Goal: Information Seeking & Learning: Learn about a topic

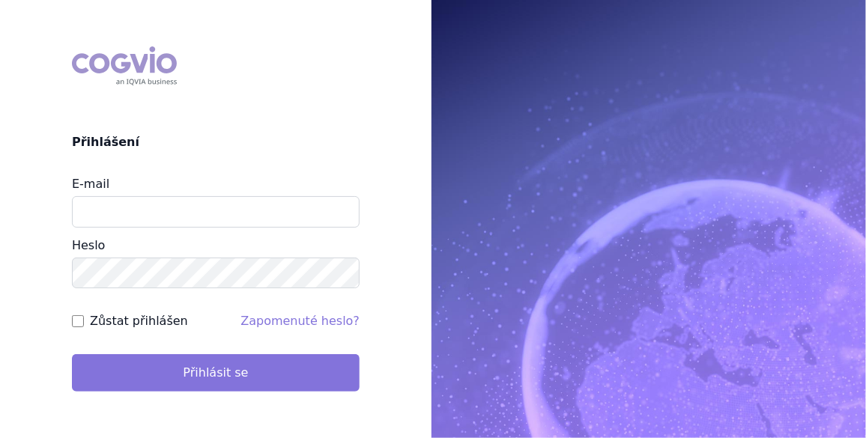
type input "veronika.damborska@vzp.cz"
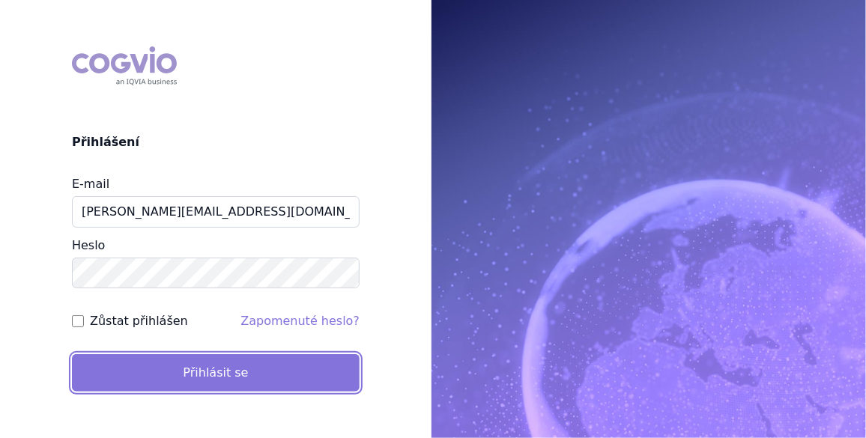
click at [198, 381] on button "Přihlásit se" at bounding box center [216, 372] width 288 height 37
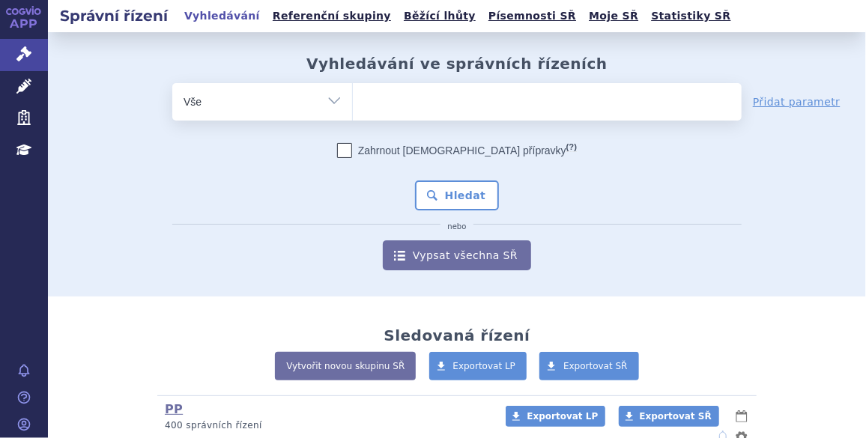
click at [326, 97] on select "Vše Spisová značka Typ SŘ Přípravek/SUKL kód Účastník/Držitel" at bounding box center [262, 100] width 180 height 34
select select "filter-atc-group"
click at [172, 83] on select "Vše Spisová značka Typ SŘ Přípravek/SUKL kód Účastník/Držitel" at bounding box center [262, 100] width 180 height 34
click at [382, 100] on ul at bounding box center [547, 98] width 389 height 31
click at [353, 100] on select at bounding box center [352, 100] width 1 height 37
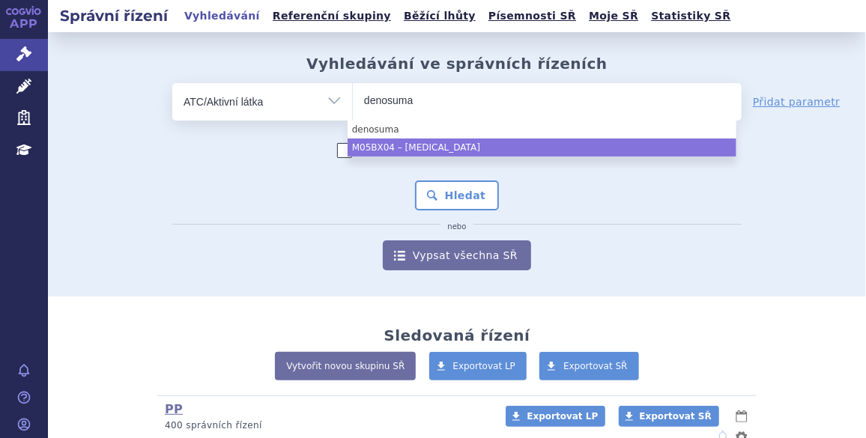
type input "denosuma"
select select "M05BX04"
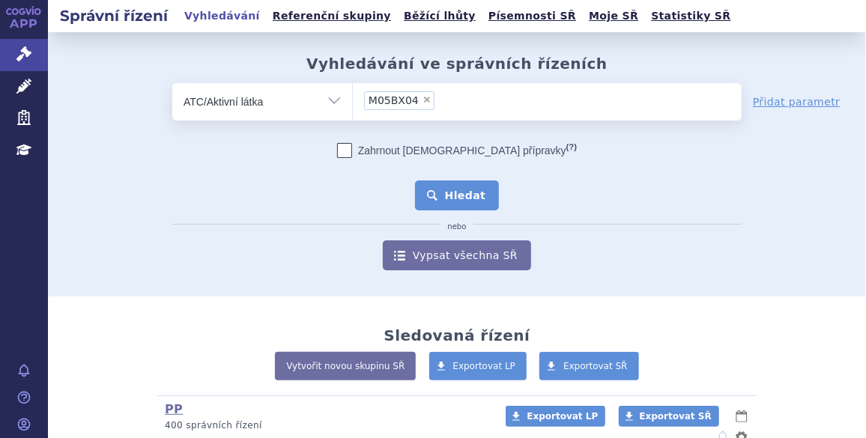
click at [463, 201] on button "Hledat" at bounding box center [457, 195] width 85 height 30
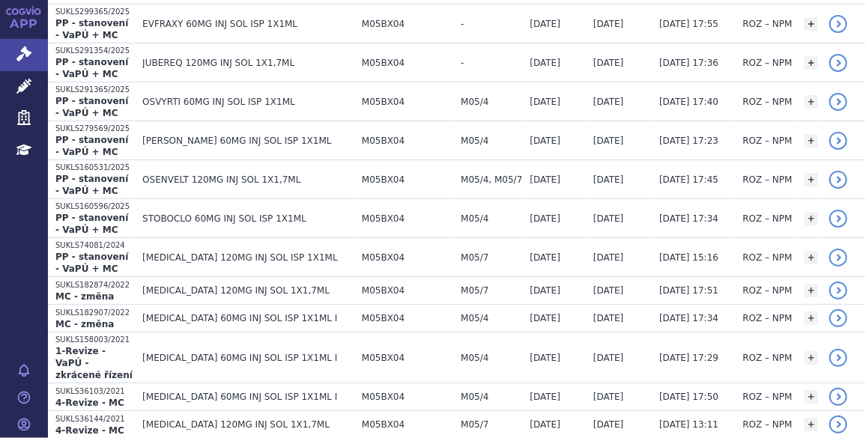
scroll to position [571, 0]
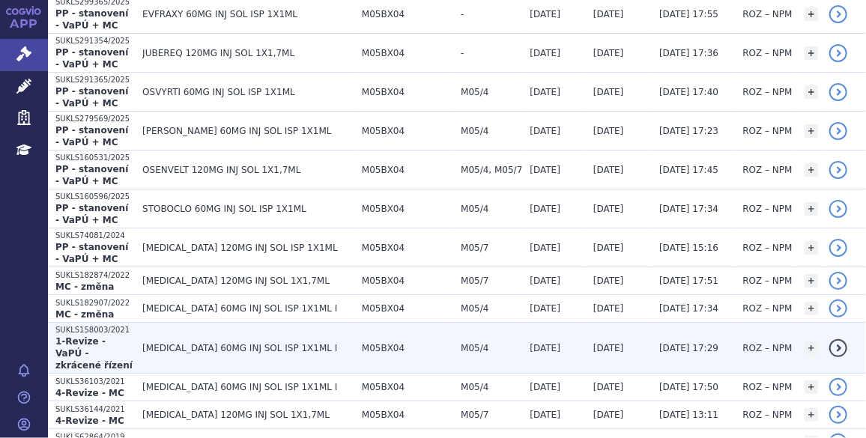
click at [303, 323] on td "[MEDICAL_DATA] 60MG INJ SOL ISP 1X1ML I" at bounding box center [244, 348] width 219 height 51
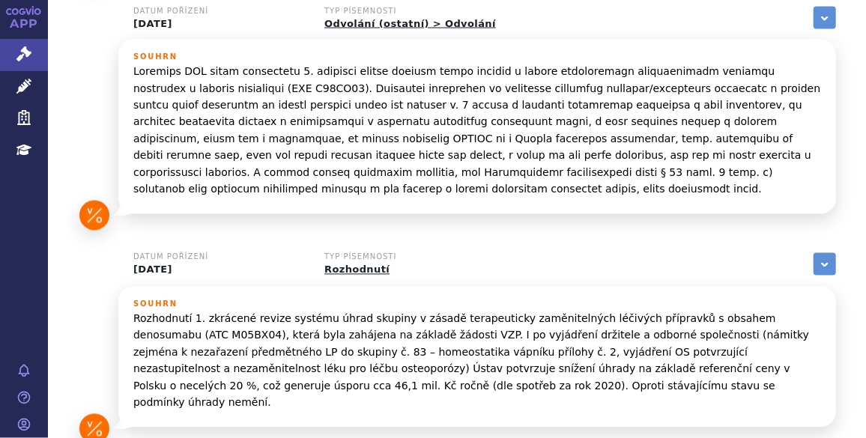
scroll to position [463, 0]
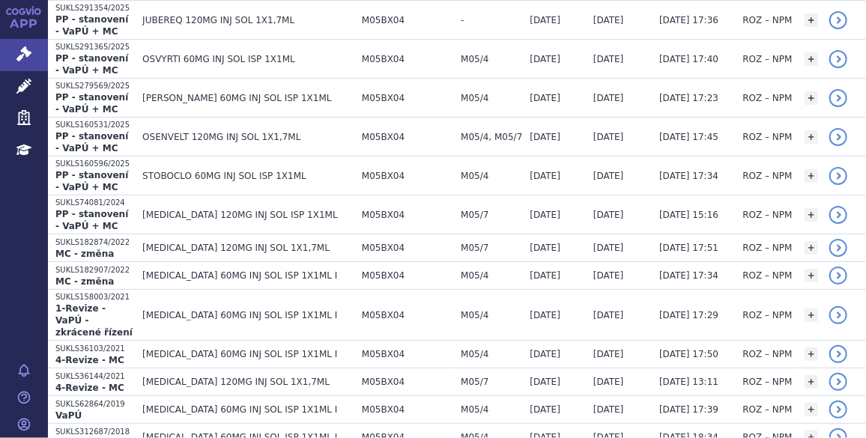
scroll to position [661, 0]
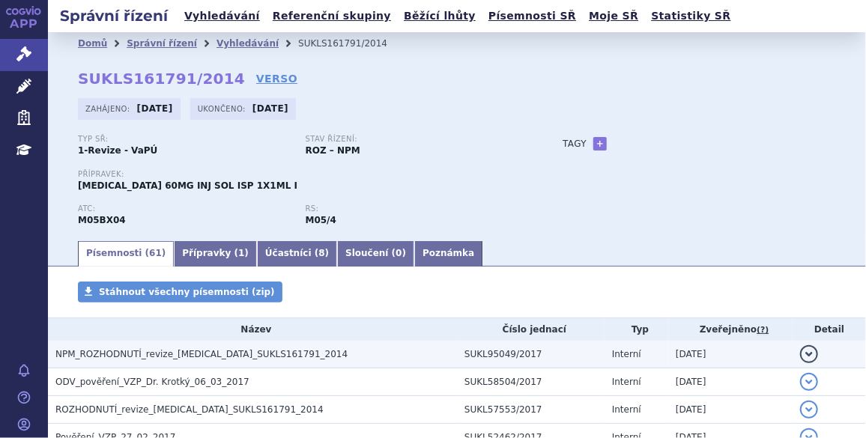
click at [317, 367] on td "NPM_ROZHODNUTÍ_revize_[MEDICAL_DATA]_SUKLS161791_2014" at bounding box center [252, 355] width 409 height 28
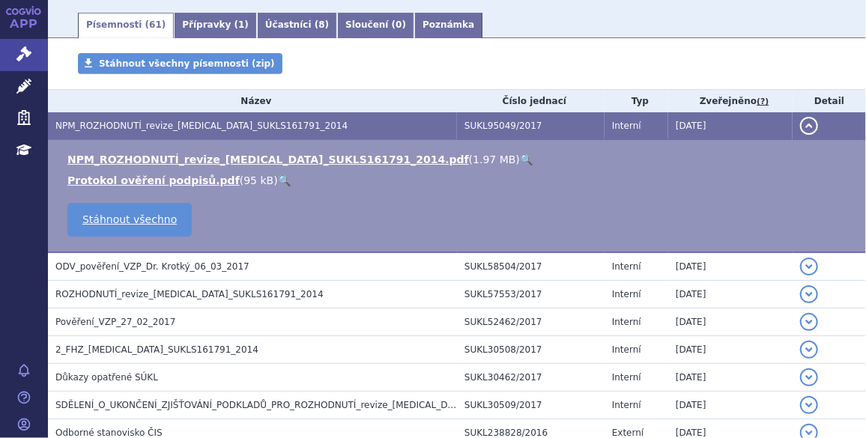
scroll to position [255, 0]
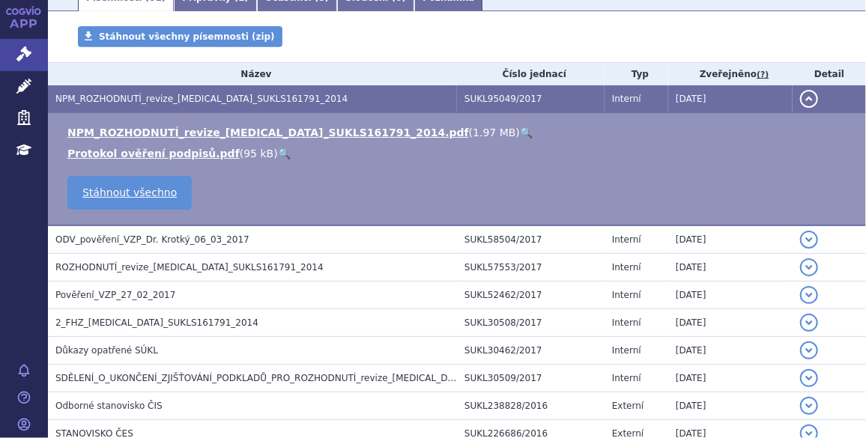
click at [520, 133] on link "🔍" at bounding box center [526, 133] width 13 height 12
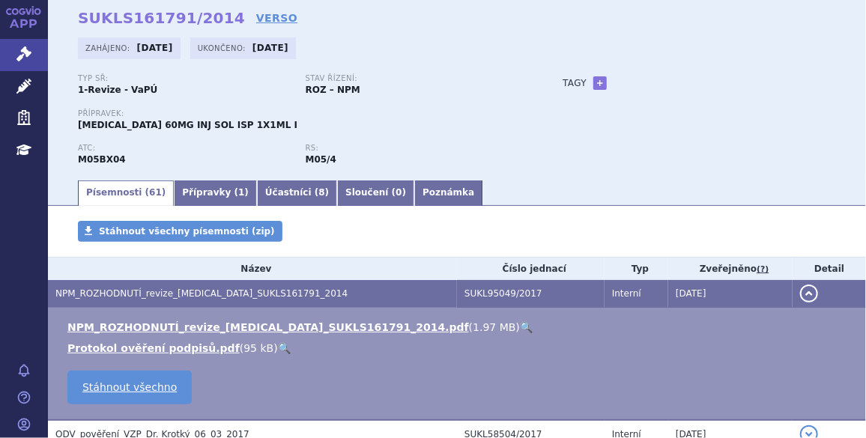
scroll to position [0, 0]
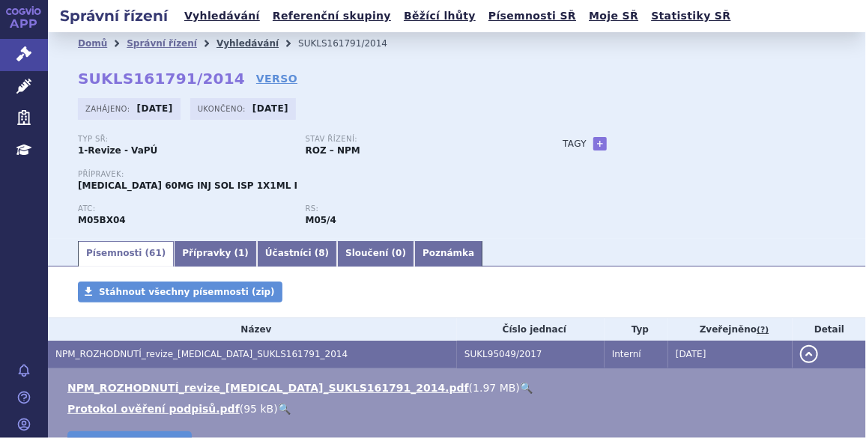
click at [234, 46] on link "Vyhledávání" at bounding box center [247, 43] width 62 height 10
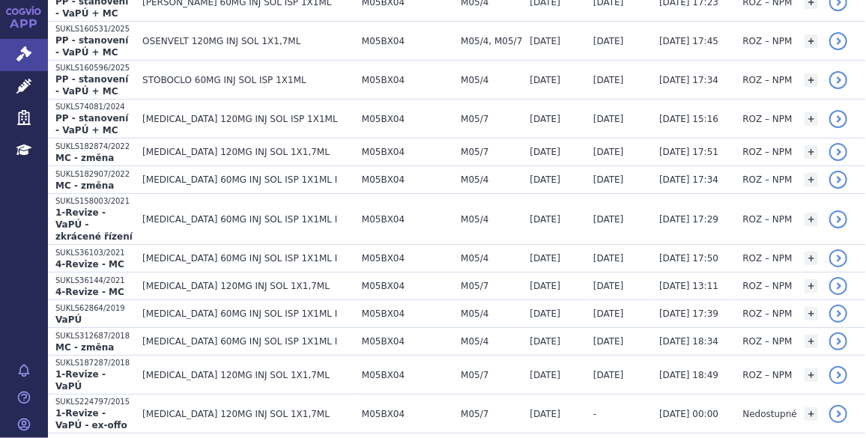
scroll to position [703, 0]
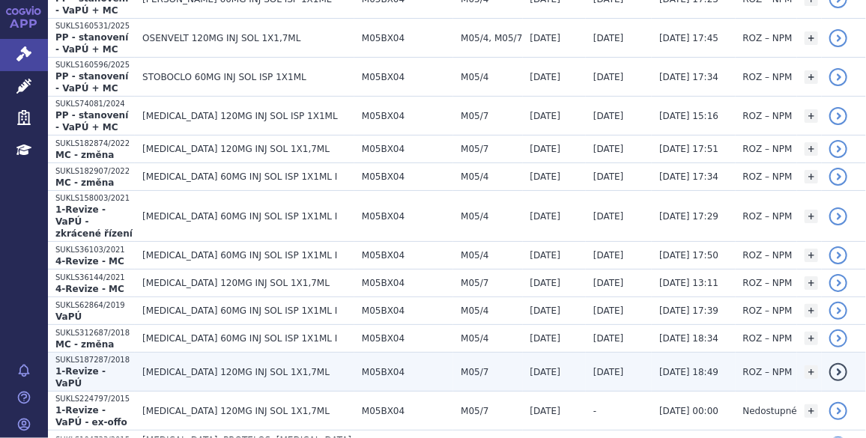
click at [245, 367] on span "XGEVA 120MG INJ SOL 1X1,7ML" at bounding box center [248, 372] width 212 height 10
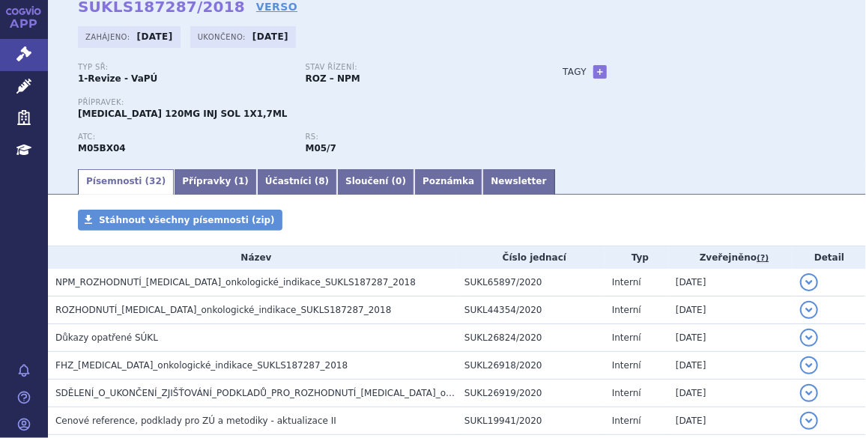
scroll to position [124, 0]
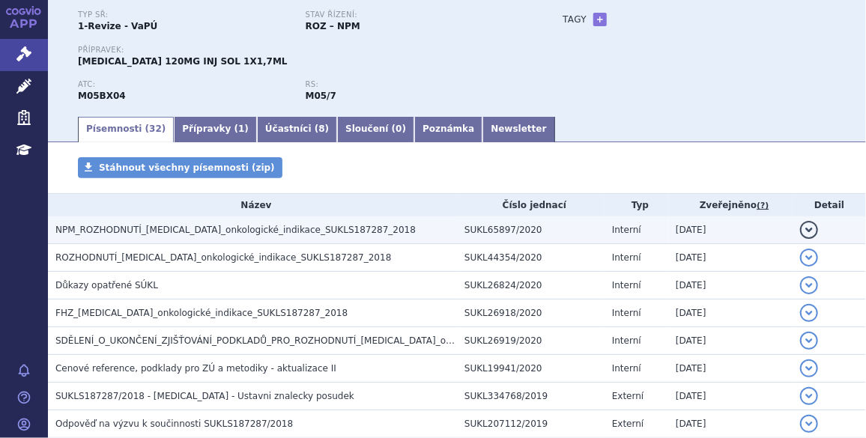
click at [332, 232] on span "NPM_ROZHODNUTÍ_denosumab_onkologické_indikace_SUKLS187287_2018" at bounding box center [235, 230] width 360 height 10
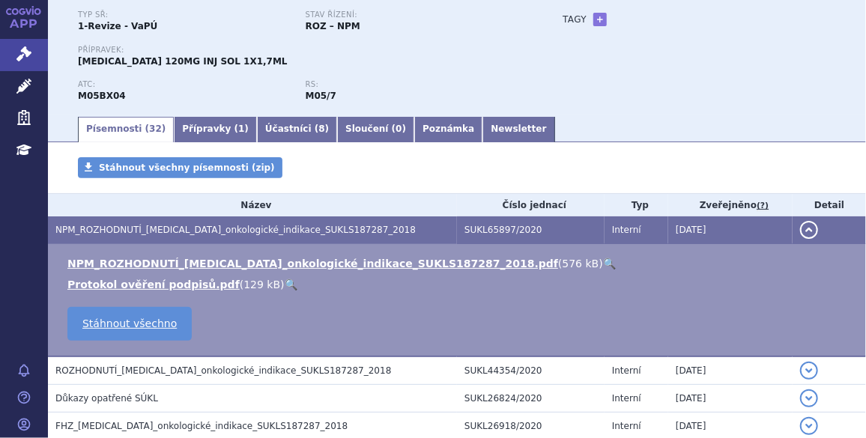
click at [603, 265] on link "🔍" at bounding box center [609, 264] width 13 height 12
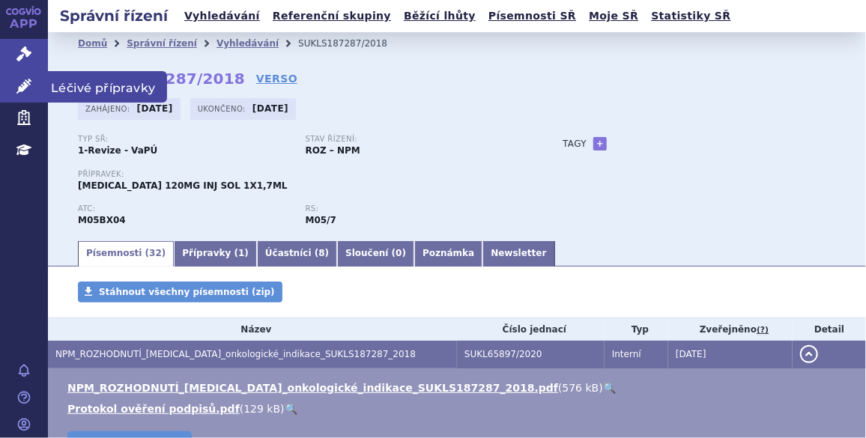
click at [13, 93] on link "Léčivé přípravky" at bounding box center [24, 86] width 48 height 31
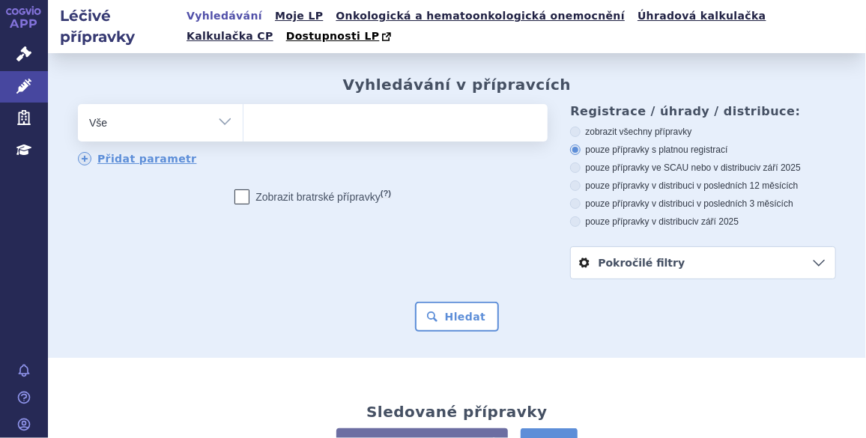
select select "filter-atc-group"
click at [78, 105] on select "Vše Přípravek/SUKL kód MAH VPOIS ATC/Aktivní látka Léková forma Síla" at bounding box center [160, 121] width 165 height 34
click at [294, 125] on ul at bounding box center [393, 119] width 301 height 31
click at [243, 125] on select at bounding box center [243, 121] width 1 height 37
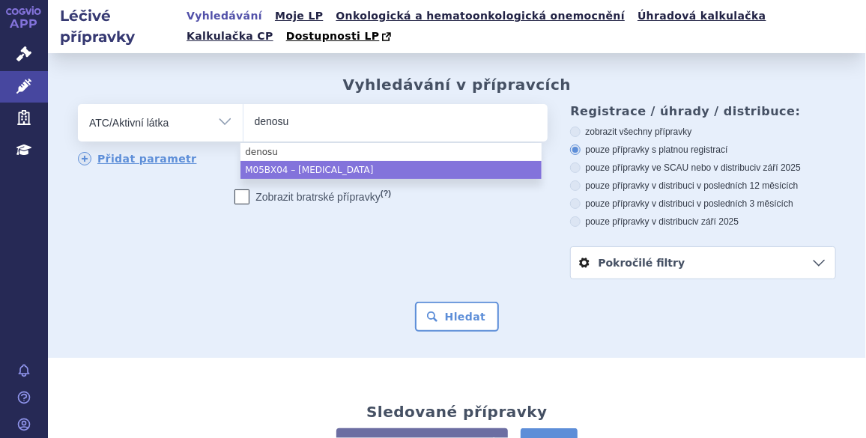
type input "denosu"
select select "M05BX04"
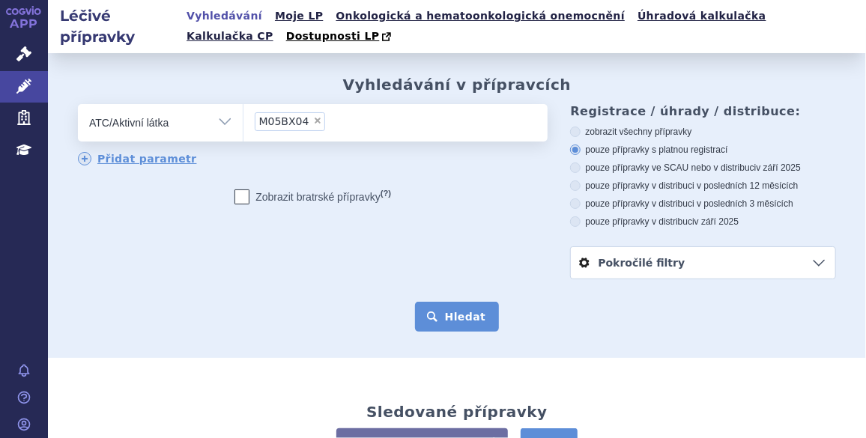
click at [455, 313] on button "Hledat" at bounding box center [457, 317] width 85 height 30
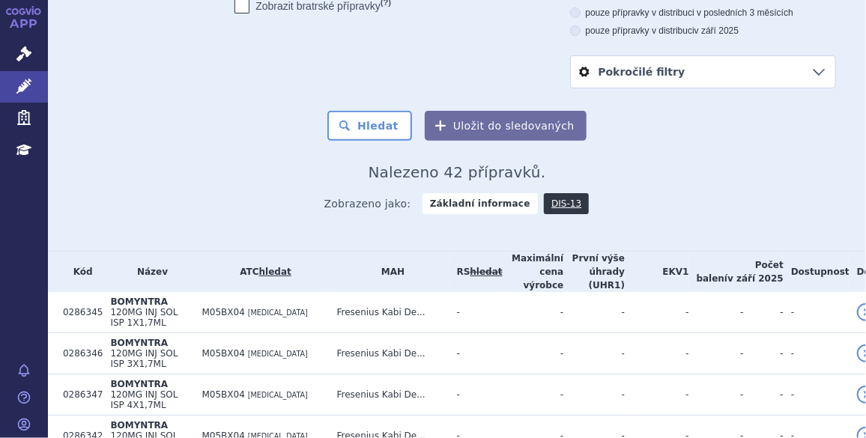
scroll to position [177, 0]
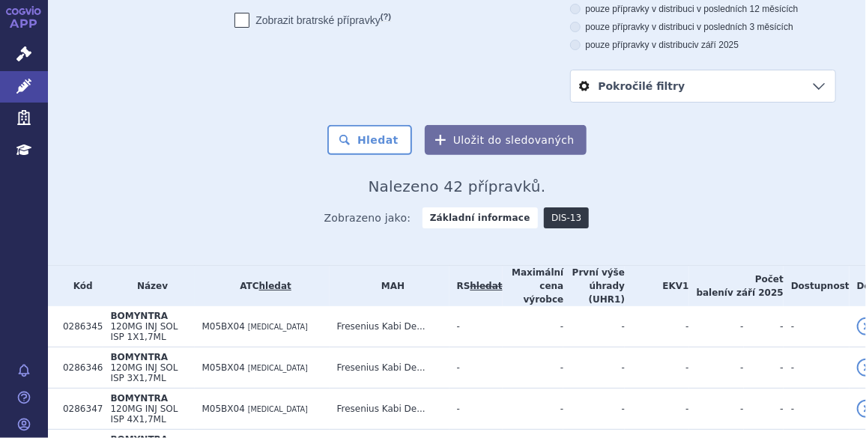
click at [544, 219] on link "DIS-13" at bounding box center [566, 217] width 45 height 21
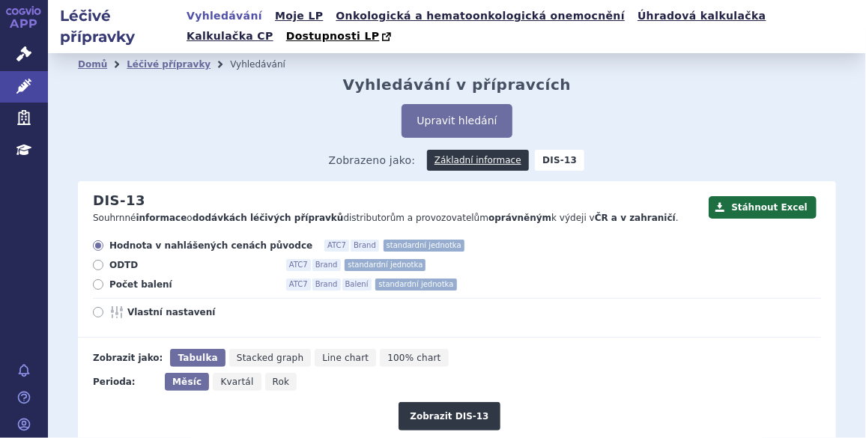
click at [144, 306] on div "Hodnota v nahlášených cenách původce ATC7 Brand standardní jednotka ODTD ATC7 B…" at bounding box center [449, 289] width 743 height 98
click at [138, 325] on div "Hodnota v nahlášených cenách původce ATC7 Brand standardní jednotka ODTD ATC7 B…" at bounding box center [449, 289] width 743 height 98
click at [178, 311] on span "Vlastní nastavení" at bounding box center [209, 312] width 165 height 12
click at [104, 311] on input "Vlastní nastavení" at bounding box center [99, 314] width 10 height 10
radio input "true"
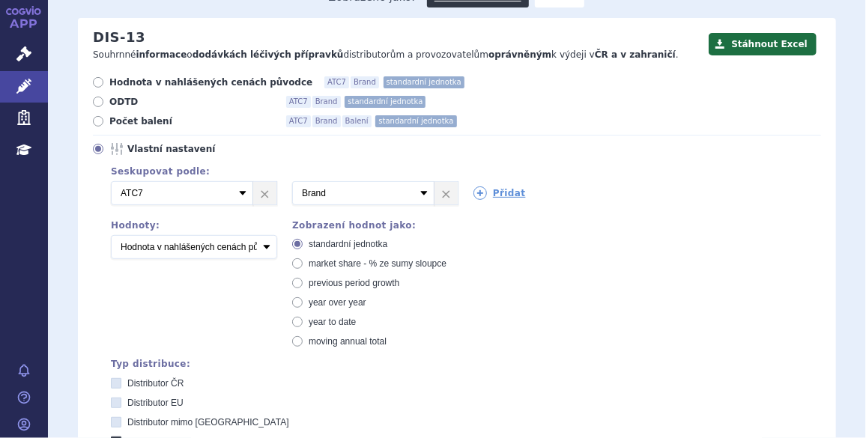
scroll to position [229, 0]
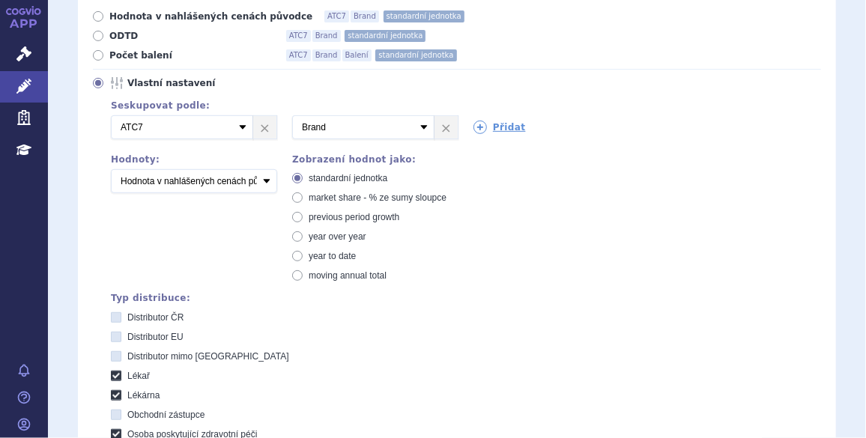
click at [504, 119] on div "Přidat" at bounding box center [548, 124] width 181 height 19
click at [504, 120] on div "Přidat" at bounding box center [548, 124] width 181 height 19
click at [502, 125] on link "Přidat" at bounding box center [499, 127] width 52 height 13
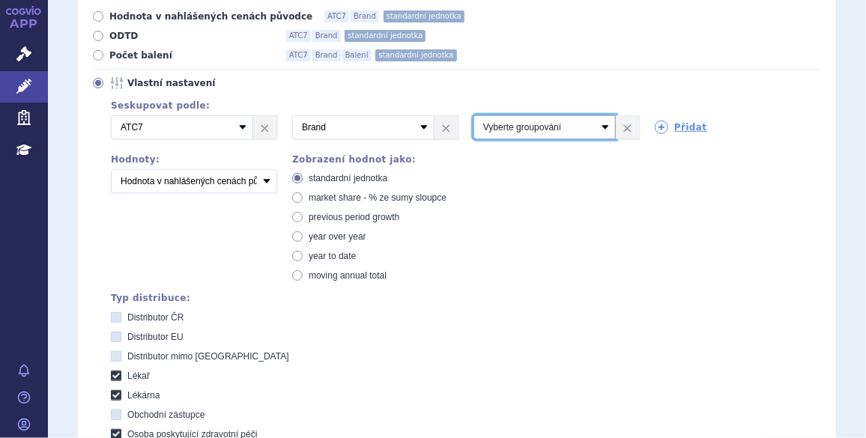
click at [506, 133] on select "Vyberte groupování ATC3 ATC5 ATC7 Brand Balení SÚKL kód MAH VPOIS Referenční sk…" at bounding box center [544, 127] width 142 height 24
select select "package"
click at [473, 115] on select "Vyberte groupování ATC3 ATC5 ATC7 Brand Balení SÚKL kód MAH VPOIS Referenční sk…" at bounding box center [544, 127] width 142 height 24
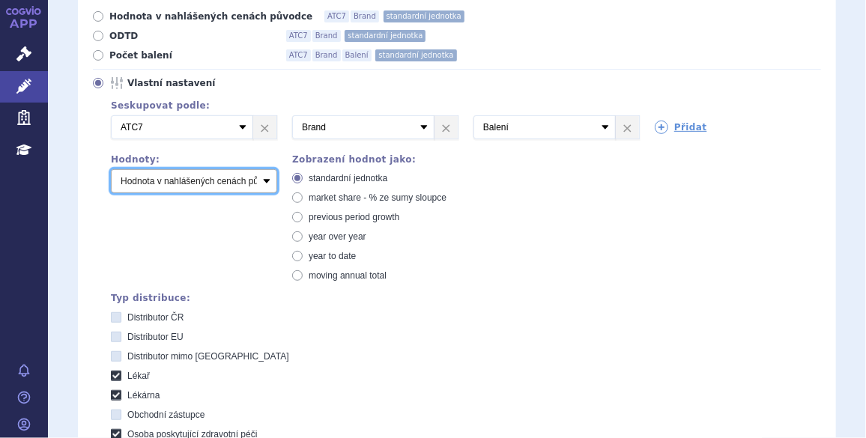
click at [208, 176] on select "Počet balení Hodnota v nahlášených cenách původce [DIS-13] Hodnota v maximálníc…" at bounding box center [194, 181] width 166 height 24
click at [111, 169] on select "Počet balení Hodnota v nahlášených cenách původce [DIS-13] Hodnota v maximálníc…" at bounding box center [194, 181] width 166 height 24
click at [251, 194] on div "Seskupovat podle: 2 Vyberte groupování ATC3 ATC5 ATC7 Brand Balení SÚKL kód MAH…" at bounding box center [457, 337] width 728 height 480
click at [256, 192] on select "Počet balení Hodnota v nahlášených cenách původce [DIS-13] Hodnota v maximálníc…" at bounding box center [194, 181] width 166 height 24
select select "packages"
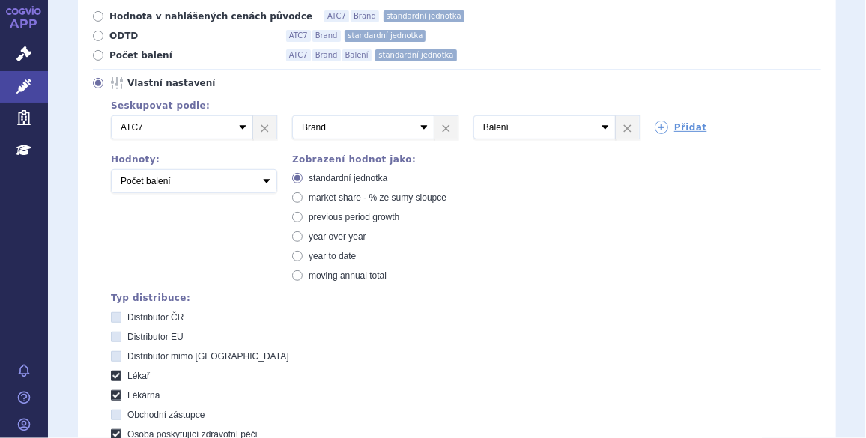
click at [111, 169] on select "Počet balení Hodnota v nahlášených cenách původce [DIS-13] Hodnota v maximálníc…" at bounding box center [194, 181] width 166 height 24
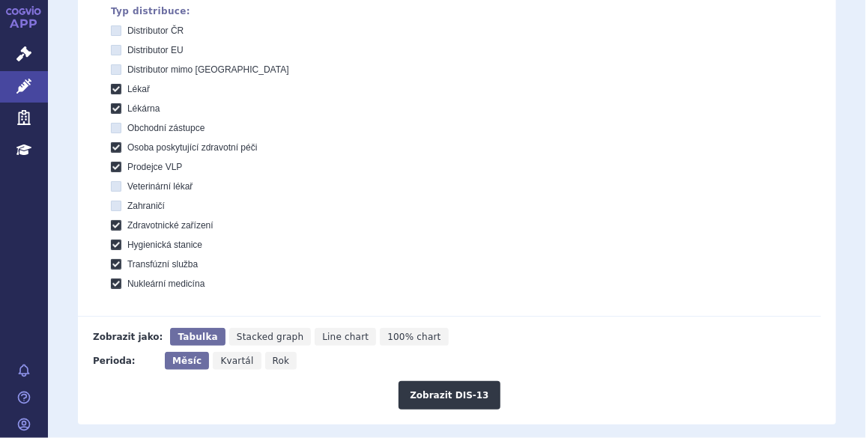
scroll to position [519, 0]
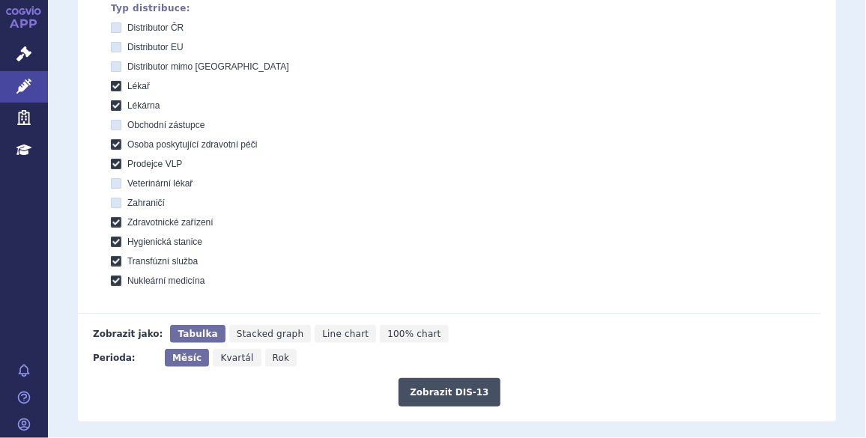
click at [439, 388] on button "Zobrazit DIS-13" at bounding box center [448, 392] width 101 height 28
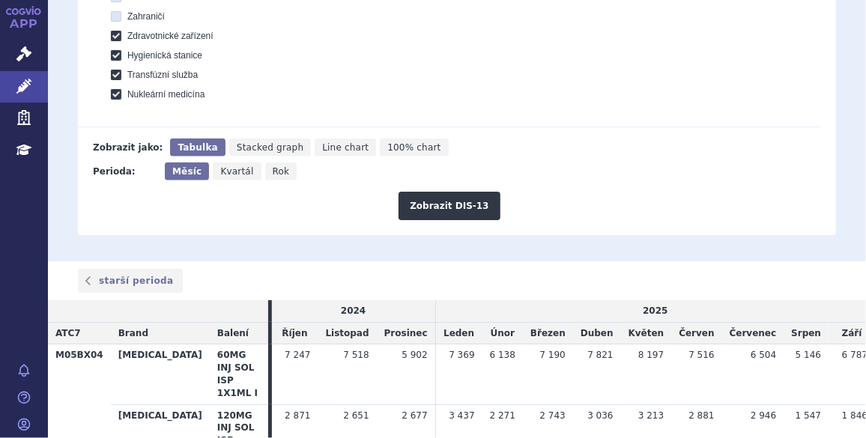
scroll to position [803, 0]
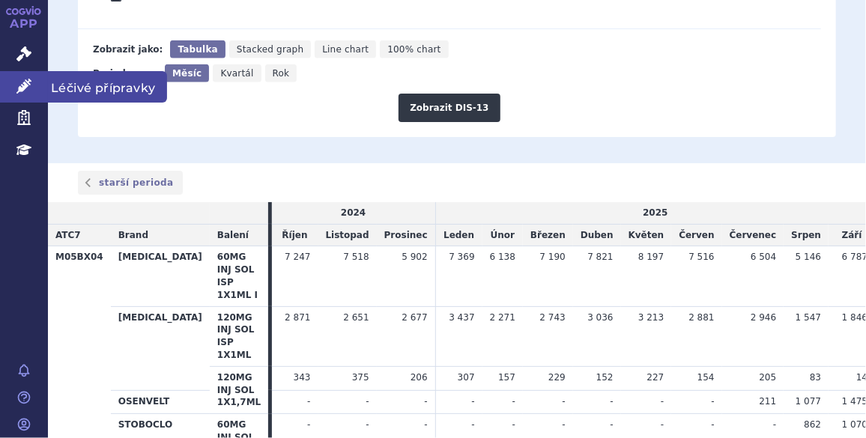
click at [26, 76] on link "Léčivé přípravky" at bounding box center [24, 86] width 48 height 31
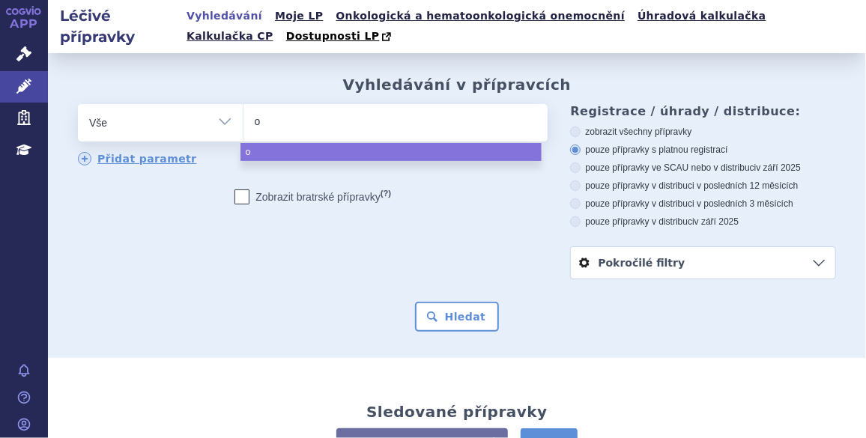
type input "os"
type input "ose"
type input "osen"
type input "osenve"
type input "osenvel"
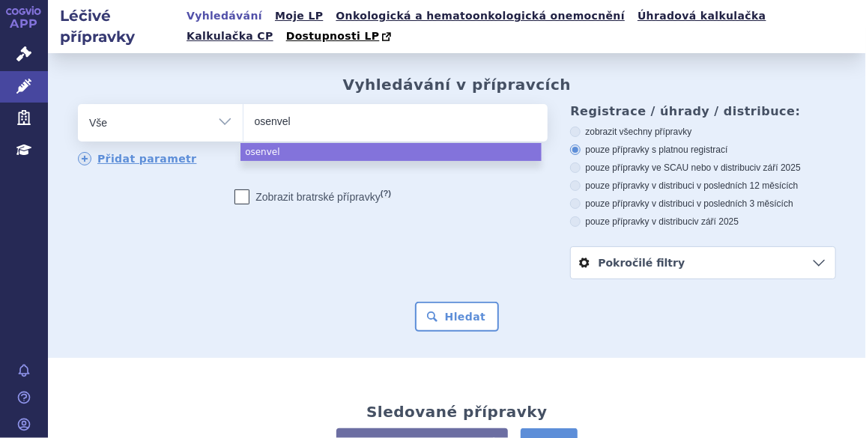
type input "osenvelt"
select select "osenvelt"
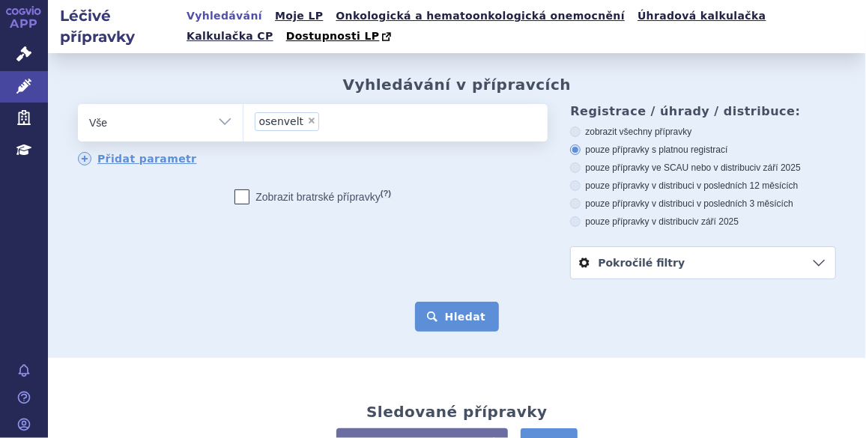
click at [443, 317] on button "Hledat" at bounding box center [457, 317] width 85 height 30
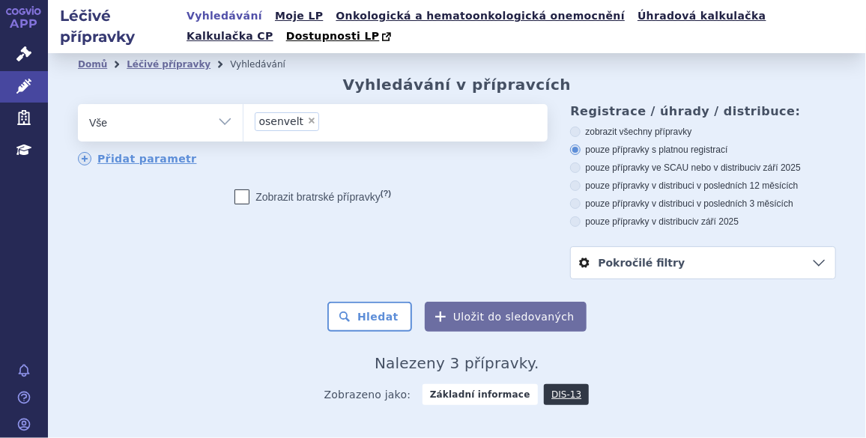
click at [207, 121] on select "Vše Přípravek/SUKL kód MAH VPOIS ATC/Aktivní látka Léková forma Síla" at bounding box center [160, 121] width 165 height 34
select select "filter-atc-group"
click at [78, 105] on select "Vše Přípravek/SUKL kód MAH VPOIS ATC/Aktivní látka Léková forma Síla" at bounding box center [160, 121] width 165 height 34
click at [341, 133] on ul at bounding box center [393, 119] width 301 height 31
click at [243, 133] on select at bounding box center [243, 121] width 1 height 37
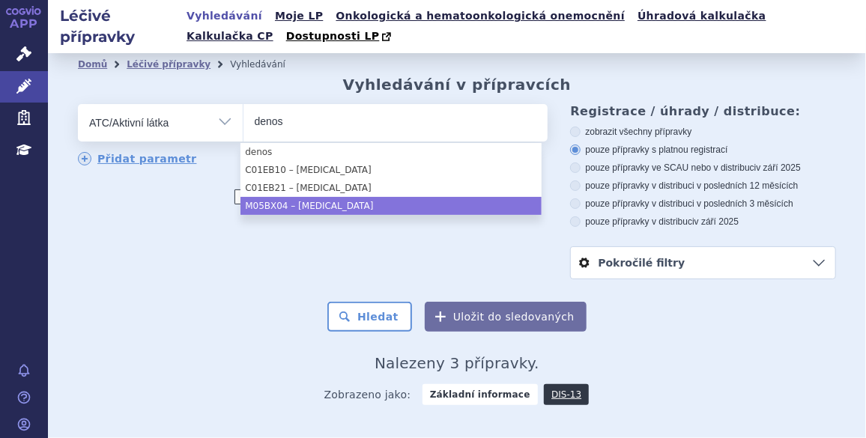
type input "denos"
select select "M05BX04"
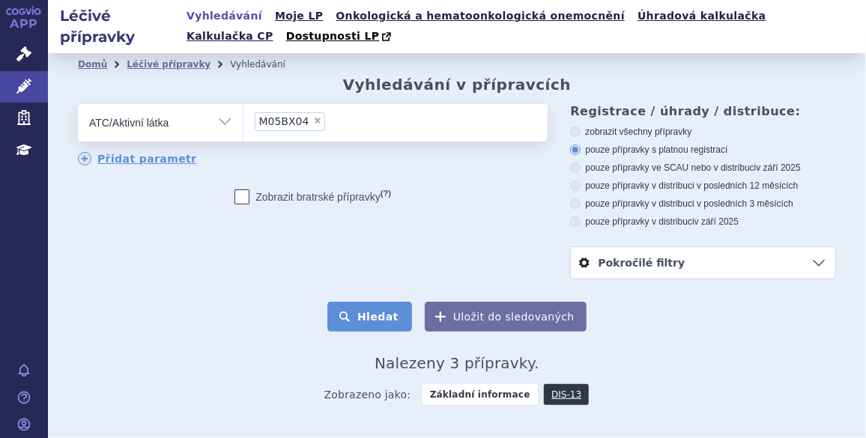
click at [354, 313] on button "Hledat" at bounding box center [369, 317] width 85 height 30
click at [722, 171] on label "pouze přípravky ve SCAU nebo v distribuci v [DATE]" at bounding box center [703, 168] width 266 height 12
click at [581, 171] on input "pouze přípravky ve SCAU nebo v distribuci v [DATE]" at bounding box center [576, 170] width 10 height 10
radio input "true"
click at [386, 330] on button "Hledat" at bounding box center [369, 317] width 85 height 30
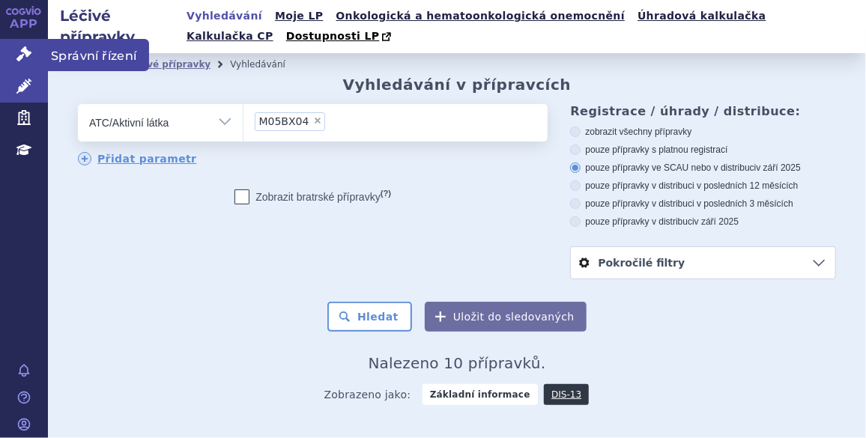
click at [33, 49] on link "Správní řízení" at bounding box center [24, 54] width 48 height 31
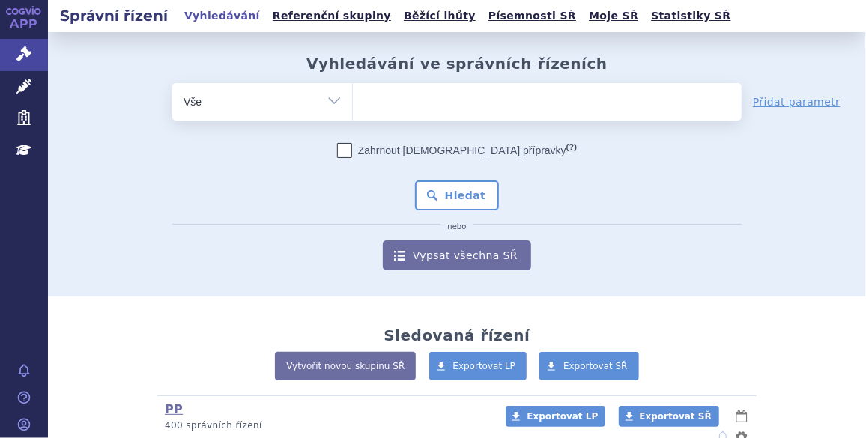
click at [427, 106] on ul at bounding box center [547, 98] width 389 height 31
click at [353, 106] on select at bounding box center [352, 100] width 1 height 37
type input "er"
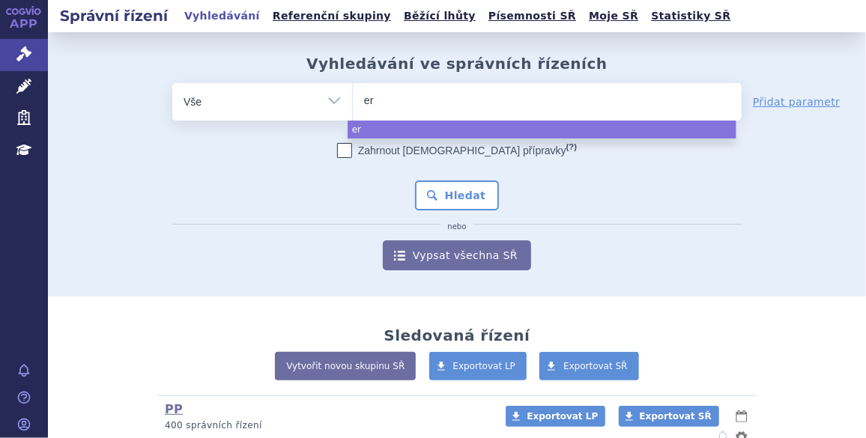
type input "eri"
type input "erib"
type input "eribu"
type input "eribuli"
type input "eribulin"
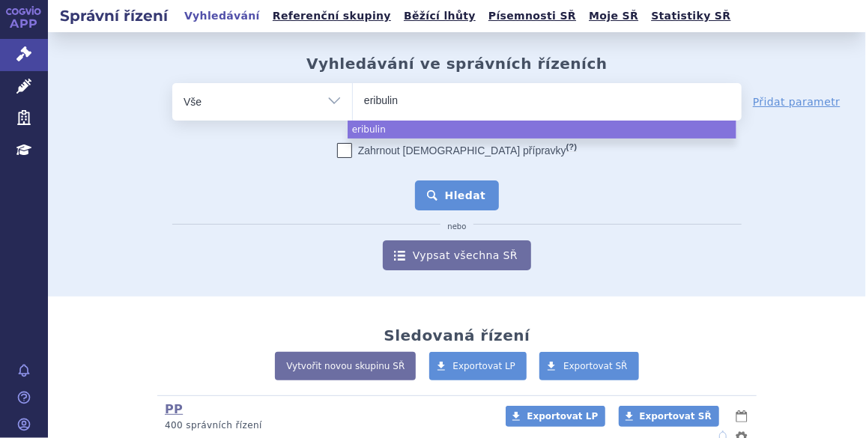
select select "eribulin"
click at [446, 196] on button "Hledat" at bounding box center [457, 195] width 85 height 30
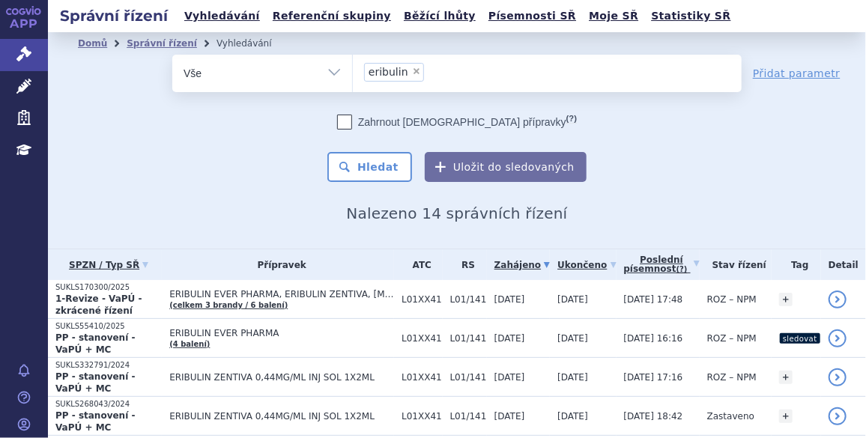
scroll to position [79, 0]
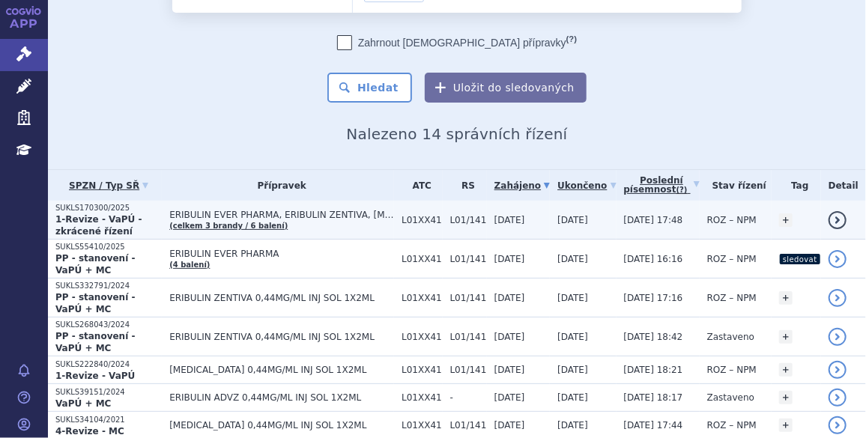
click at [394, 230] on td "ERIBULIN EVER PHARMA, ERIBULIN ZENTIVA, HALAVEN (celkem 3 brandy / 6 balení)" at bounding box center [278, 220] width 232 height 39
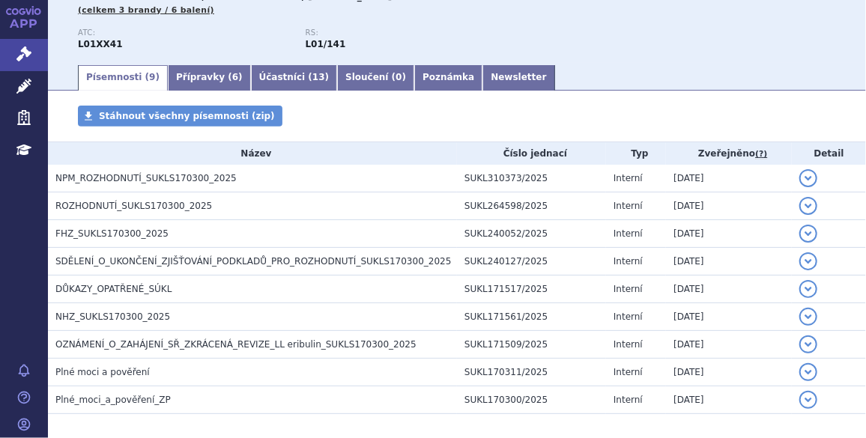
scroll to position [208, 0]
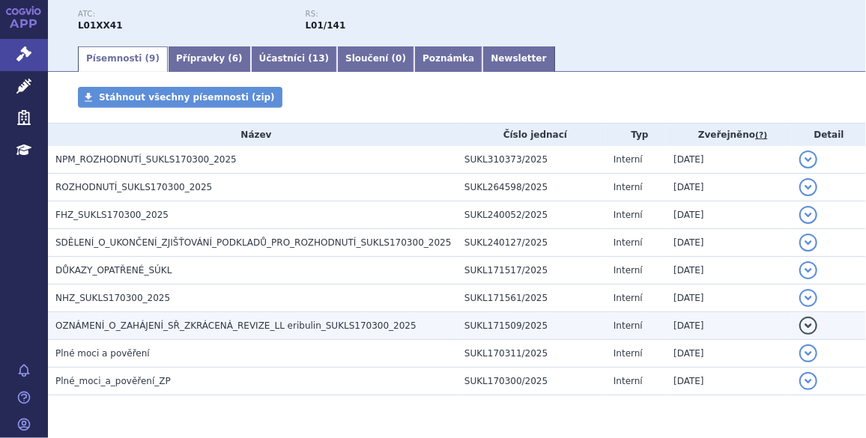
click at [303, 320] on span "OZNÁMENÍ_O_ZAHÁJENÍ_SŘ_ZKRÁCENÁ_REVIZE_LL eribulin_SUKLS170300_2025" at bounding box center [235, 325] width 361 height 10
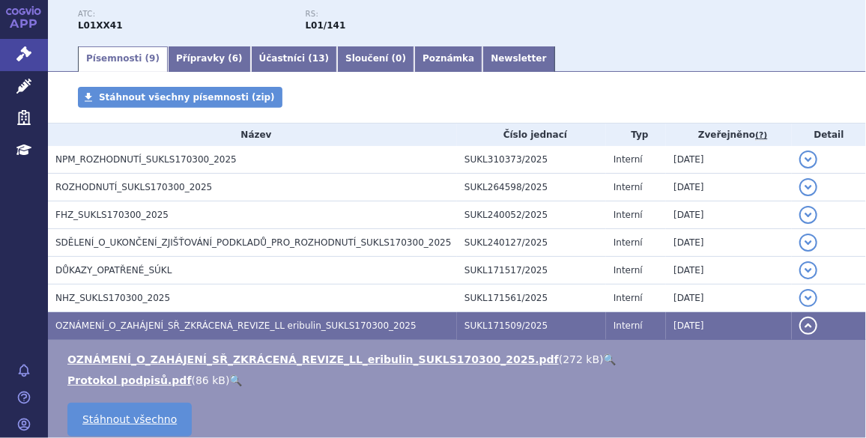
click at [604, 361] on link "🔍" at bounding box center [610, 359] width 13 height 12
